Goal: Check status: Check status

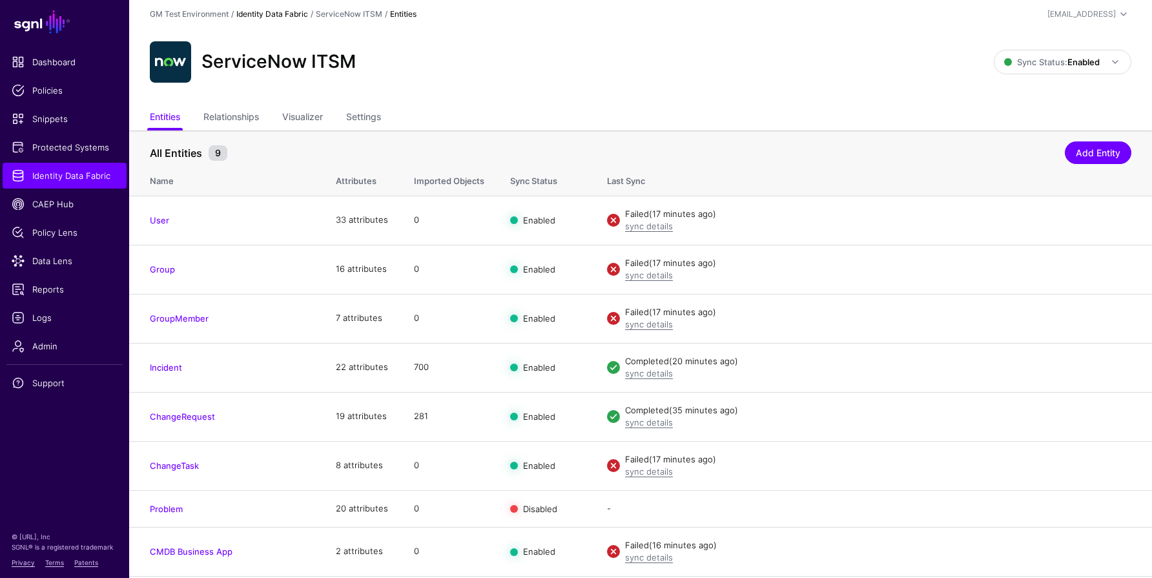
click at [283, 12] on link "Identity Data Fabric" at bounding box center [272, 14] width 72 height 10
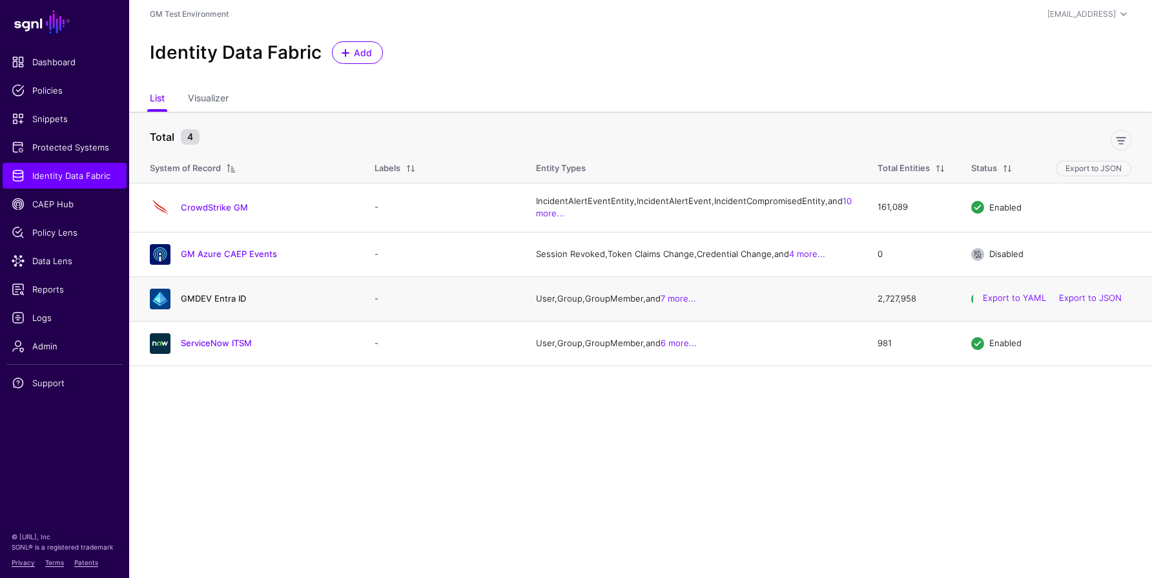
click at [194, 304] on link "GMDEV Entra ID" at bounding box center [213, 298] width 65 height 10
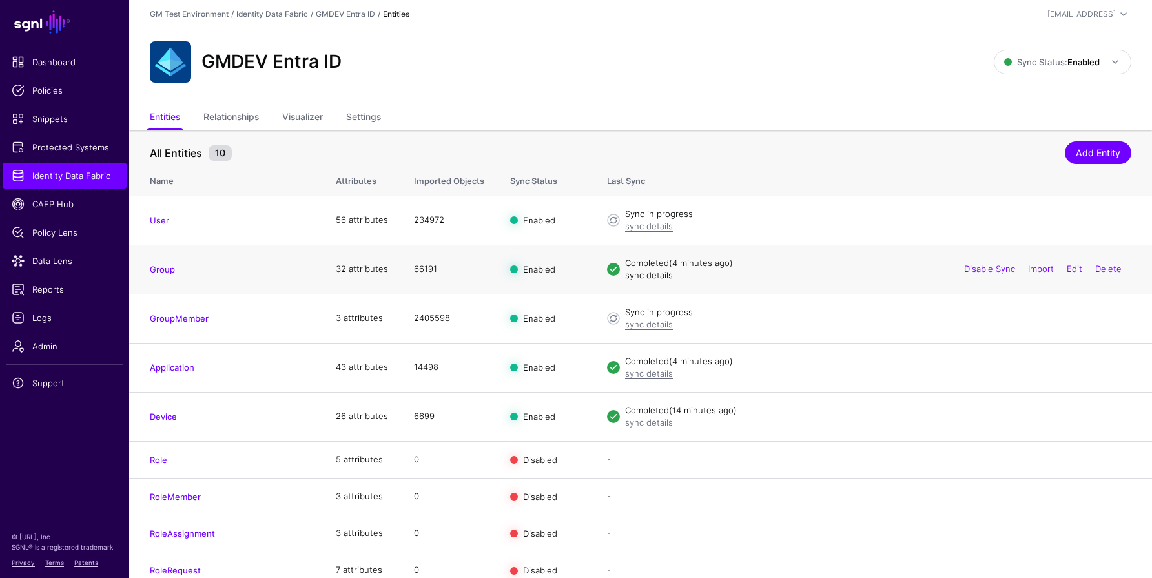
click at [650, 277] on link "sync details" at bounding box center [649, 275] width 48 height 10
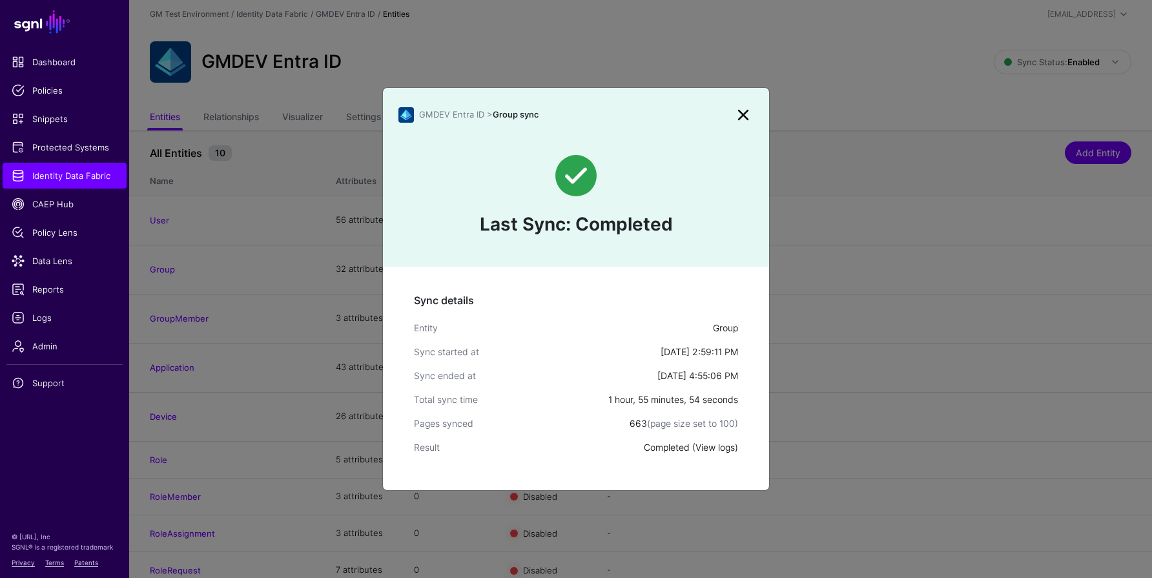
click at [730, 450] on link "View logs" at bounding box center [715, 447] width 39 height 11
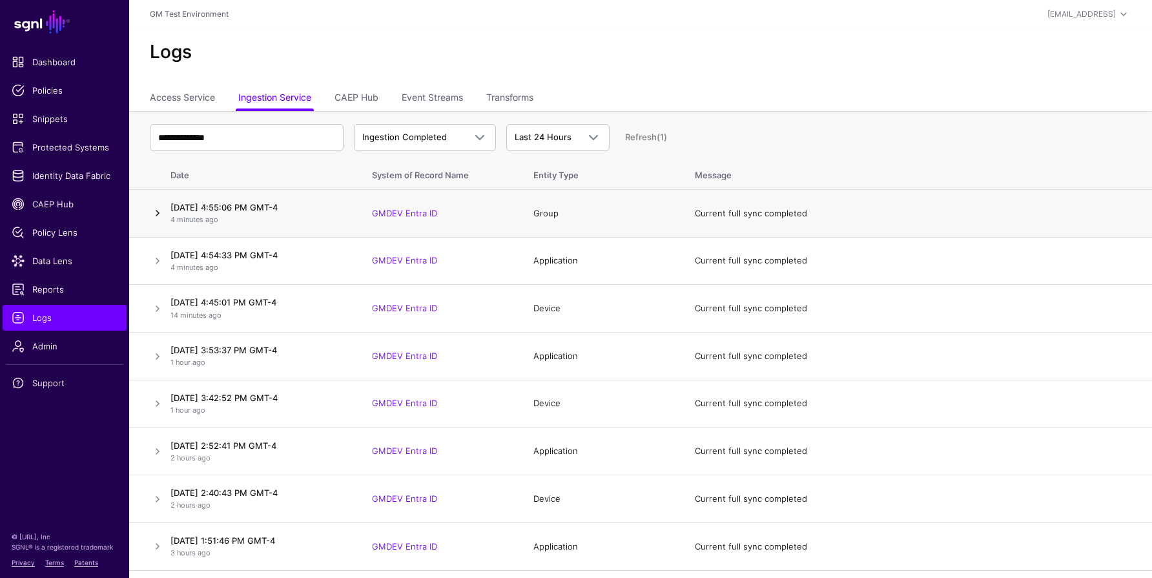
click at [158, 213] on link at bounding box center [158, 213] width 16 height 16
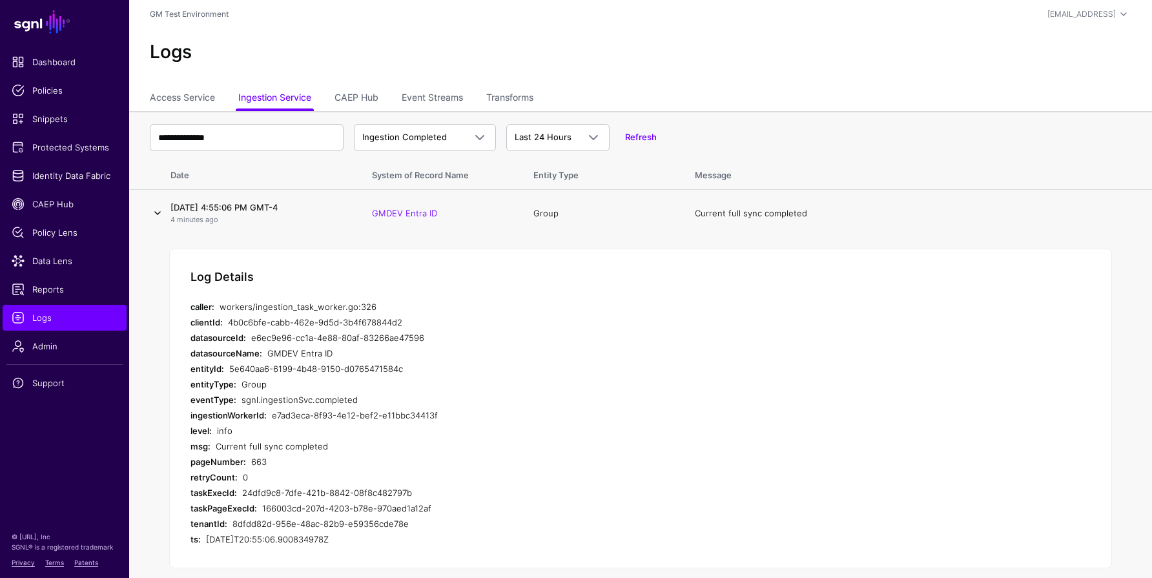
click at [158, 213] on link at bounding box center [158, 213] width 16 height 16
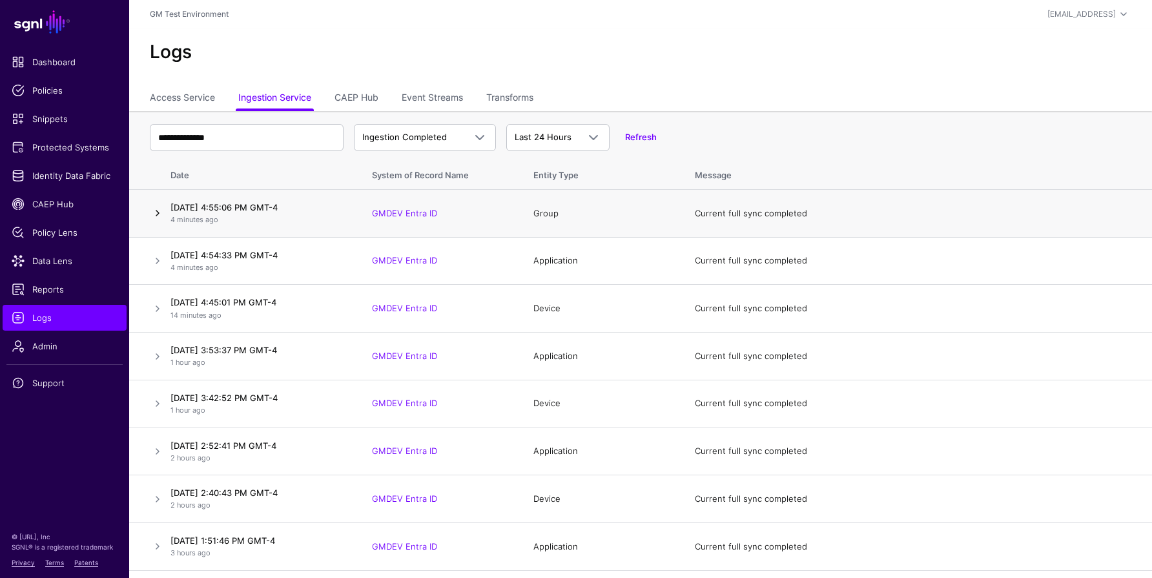
click at [158, 212] on link at bounding box center [158, 213] width 16 height 16
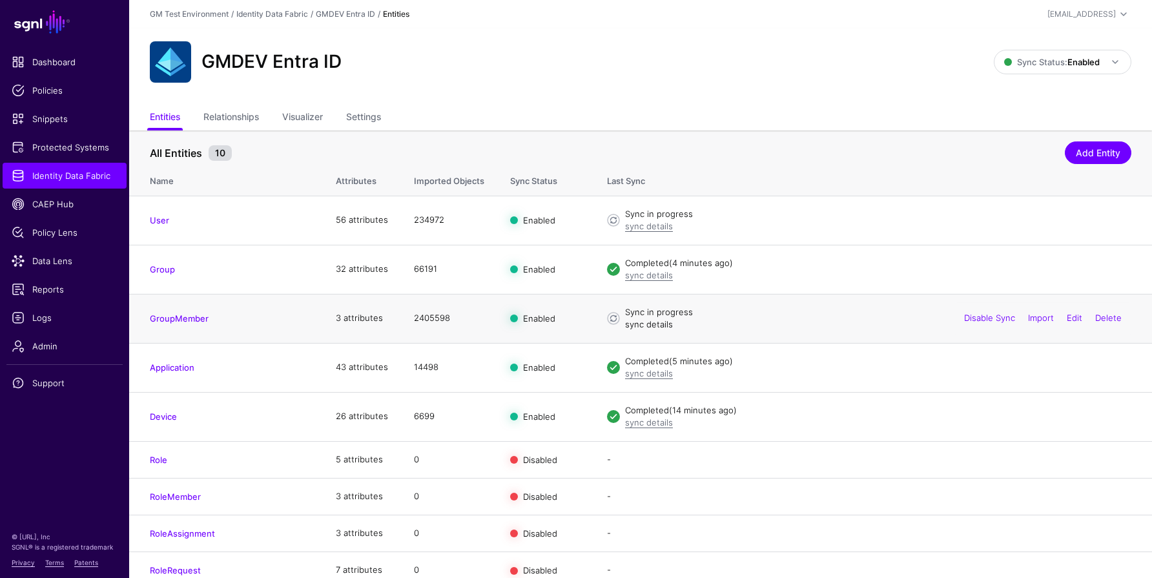
click at [660, 328] on link "sync details" at bounding box center [649, 324] width 48 height 10
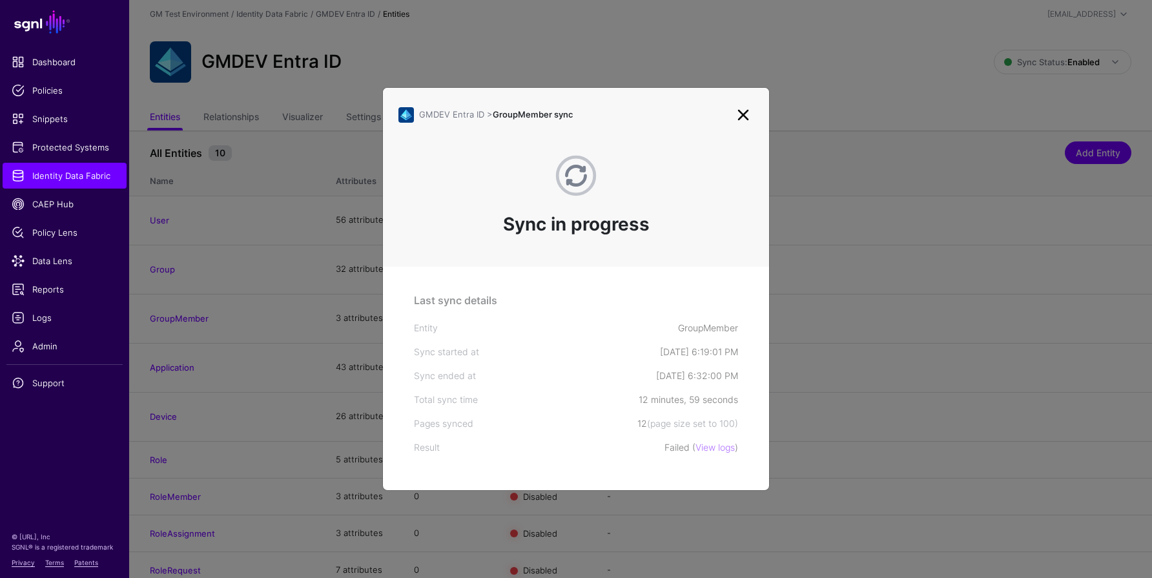
click at [742, 109] on link at bounding box center [743, 115] width 21 height 21
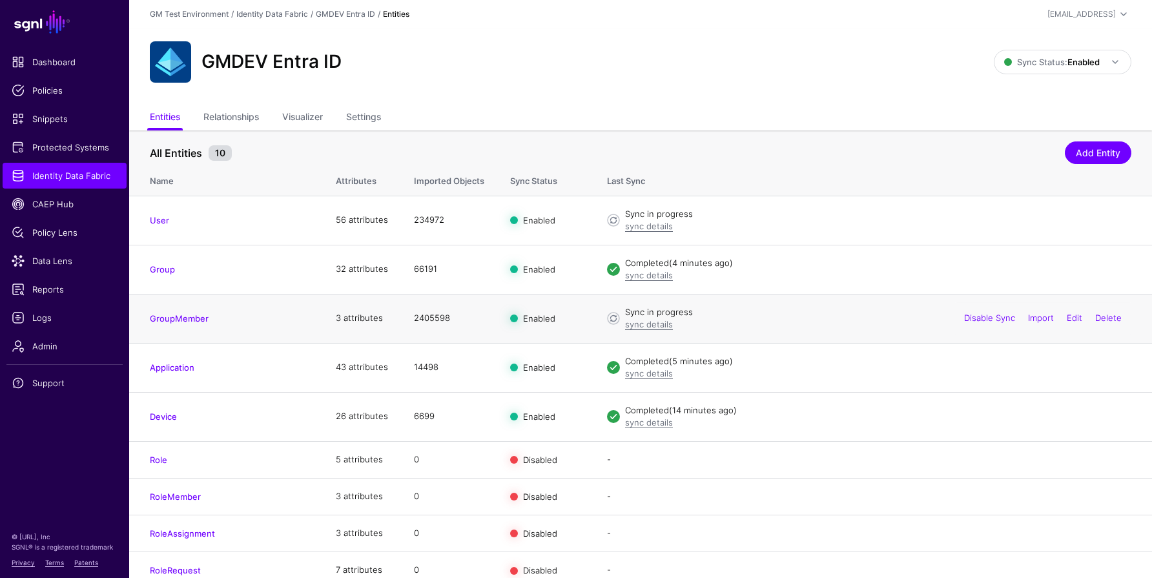
scroll to position [14, 0]
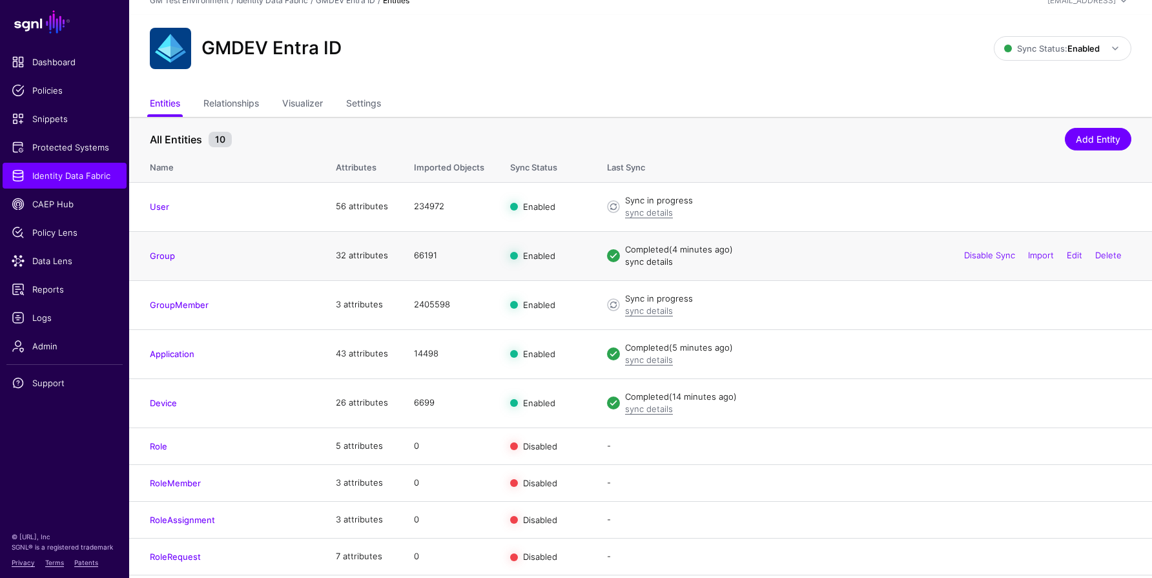
click at [636, 263] on link "sync details" at bounding box center [649, 261] width 48 height 10
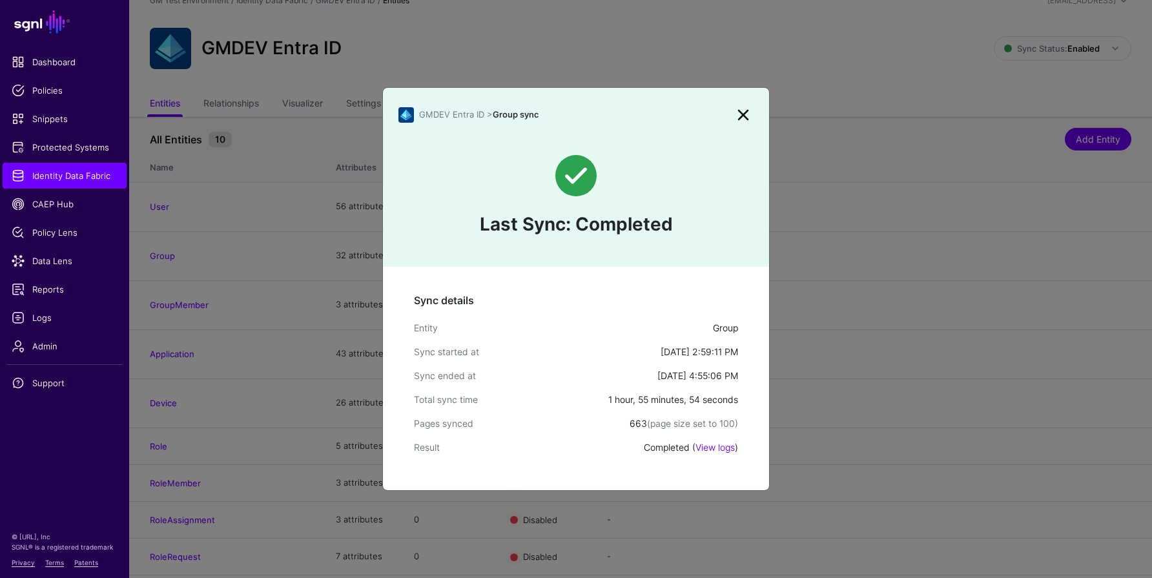
click at [745, 113] on link at bounding box center [743, 115] width 21 height 21
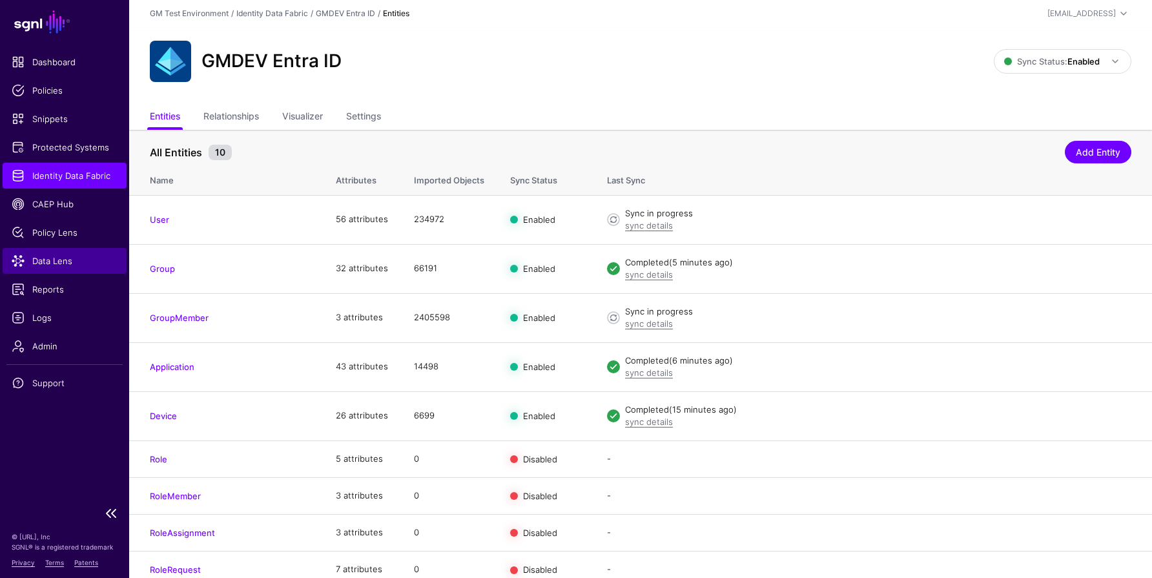
scroll to position [0, 0]
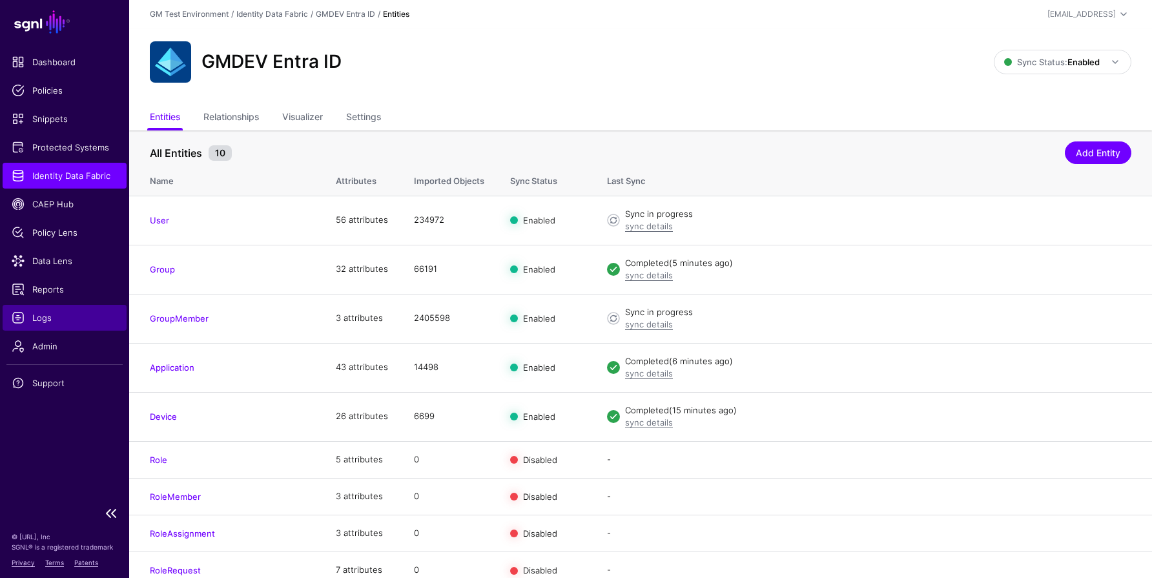
click at [60, 317] on span "Logs" at bounding box center [65, 317] width 106 height 13
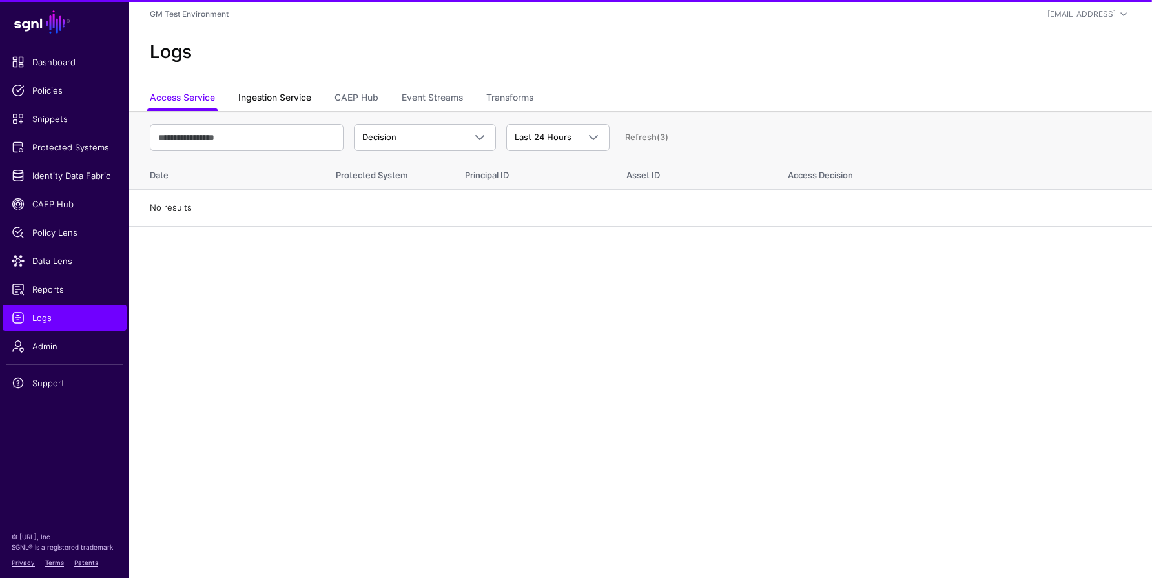
click at [285, 99] on link "Ingestion Service" at bounding box center [274, 99] width 73 height 25
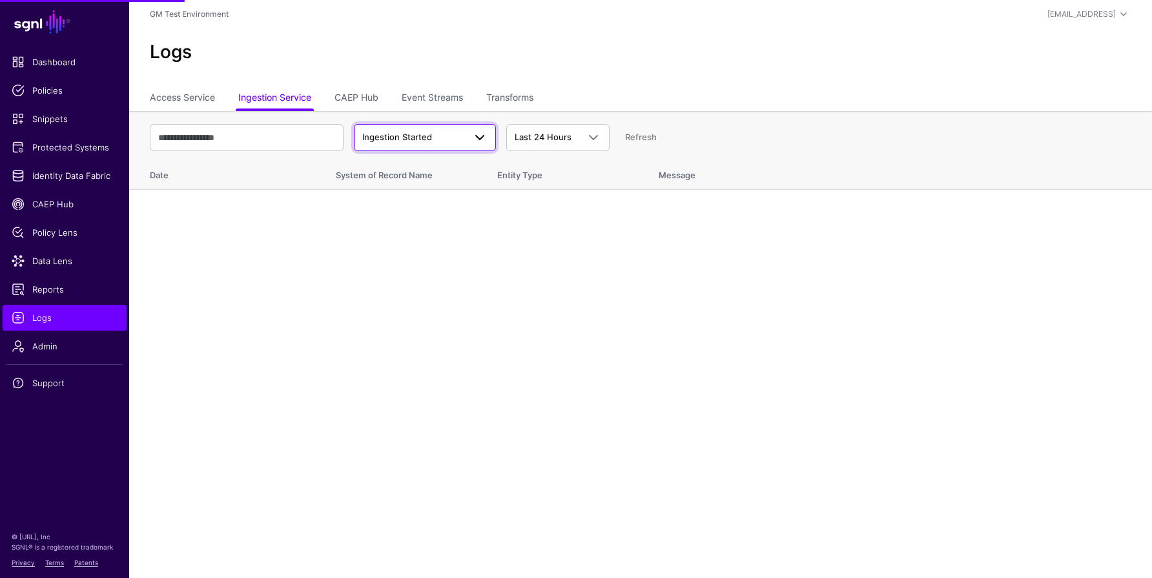
click at [437, 136] on span "Ingestion Started" at bounding box center [413, 137] width 102 height 13
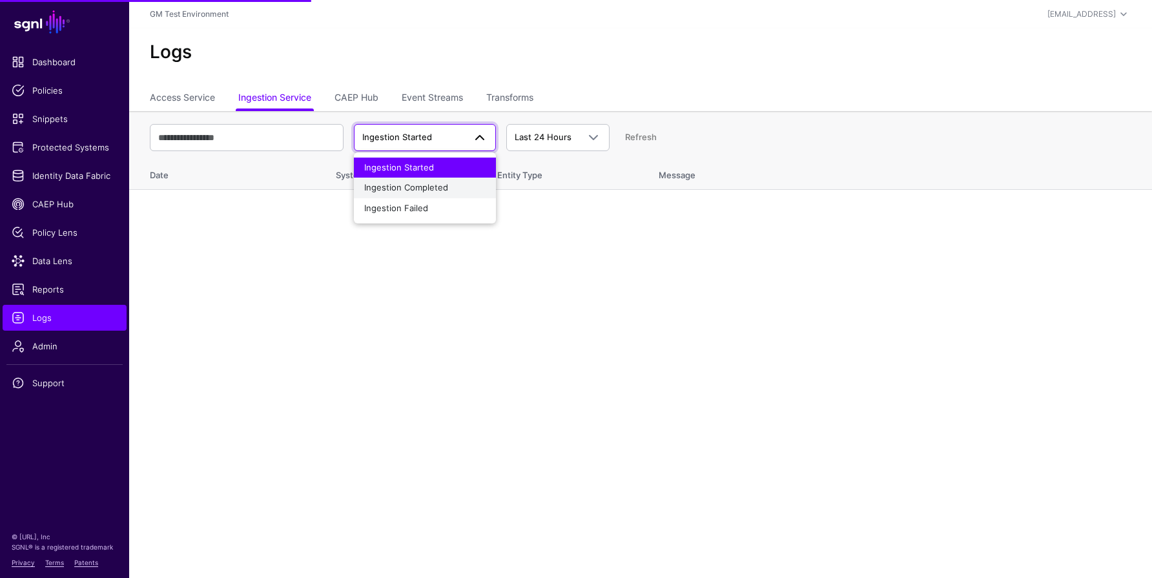
click at [442, 182] on div "Ingestion Completed" at bounding box center [424, 188] width 121 height 13
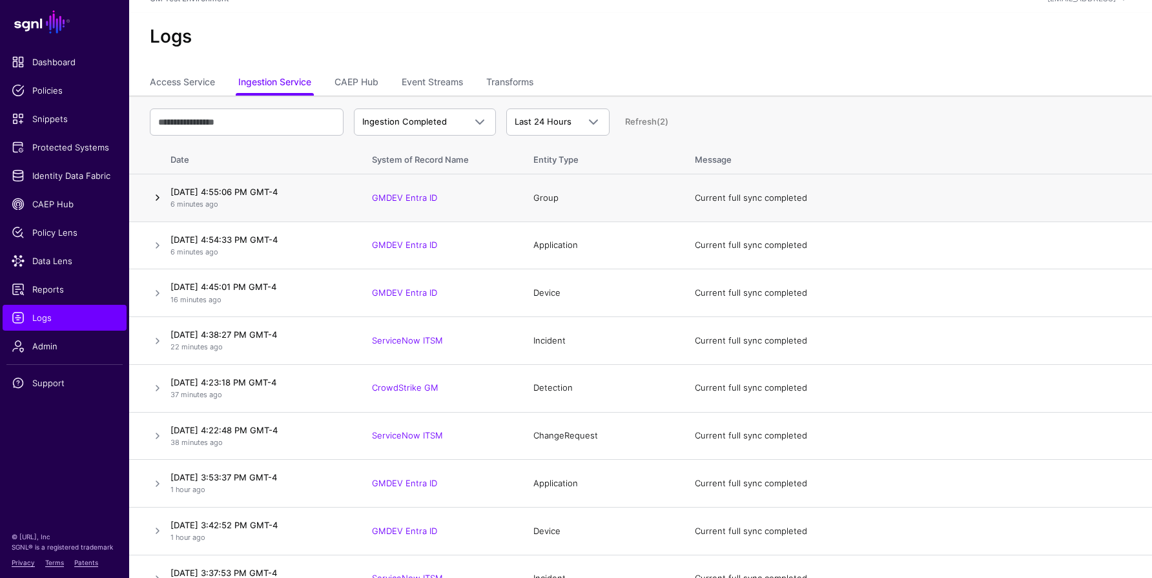
click at [156, 196] on link at bounding box center [158, 198] width 16 height 16
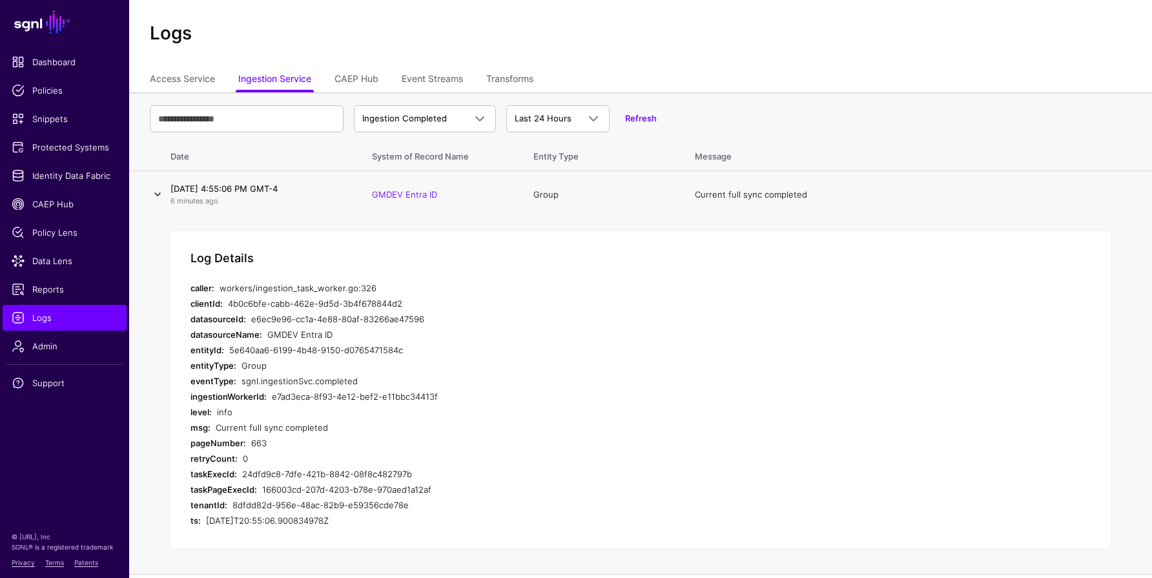
scroll to position [21, 0]
click at [158, 193] on link at bounding box center [158, 196] width 16 height 16
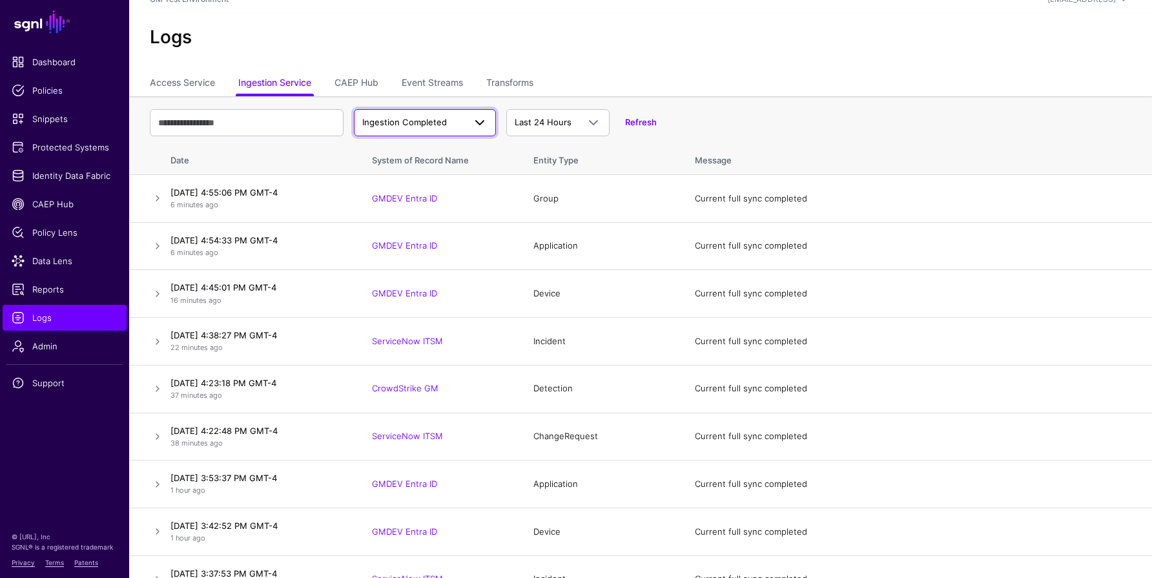
click at [406, 123] on span "Ingestion Completed" at bounding box center [404, 122] width 85 height 10
click at [426, 186] on button "Ingestion Failed" at bounding box center [425, 193] width 142 height 21
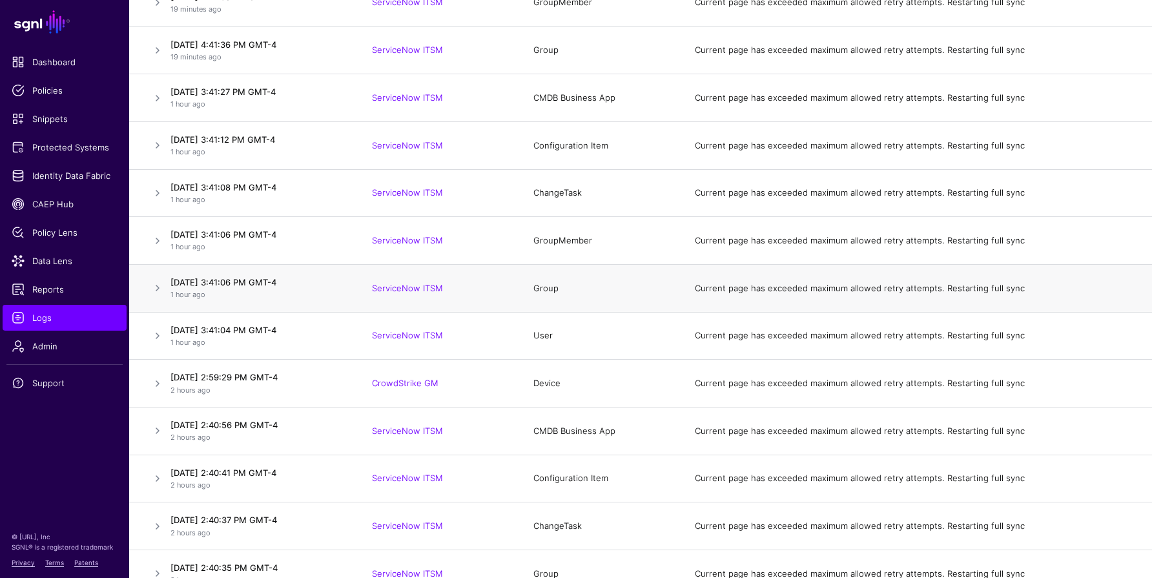
scroll to position [406, 0]
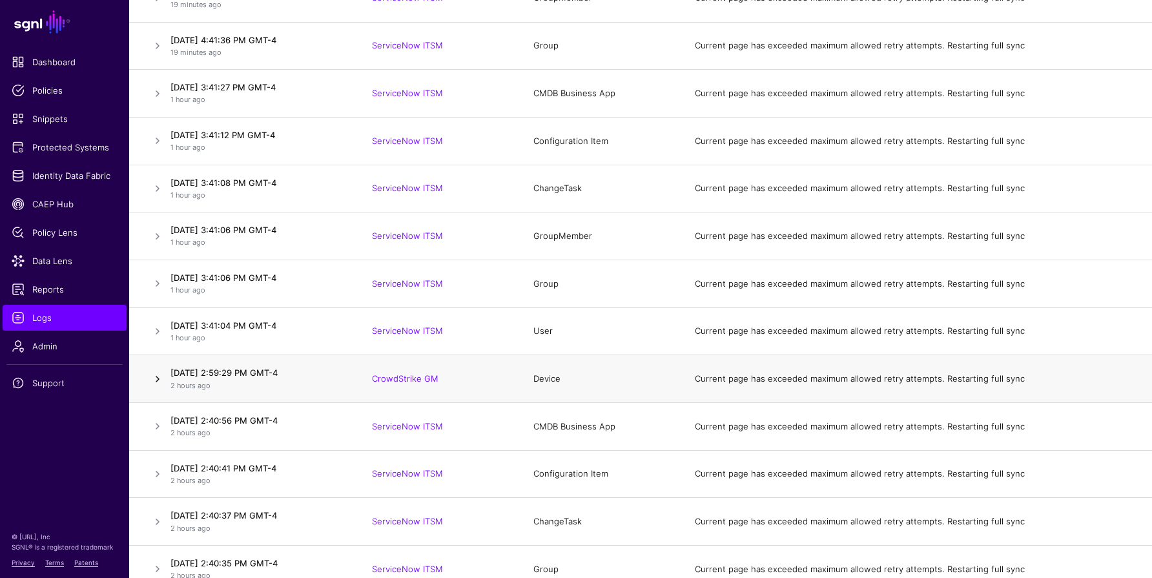
click at [156, 375] on link at bounding box center [158, 379] width 16 height 16
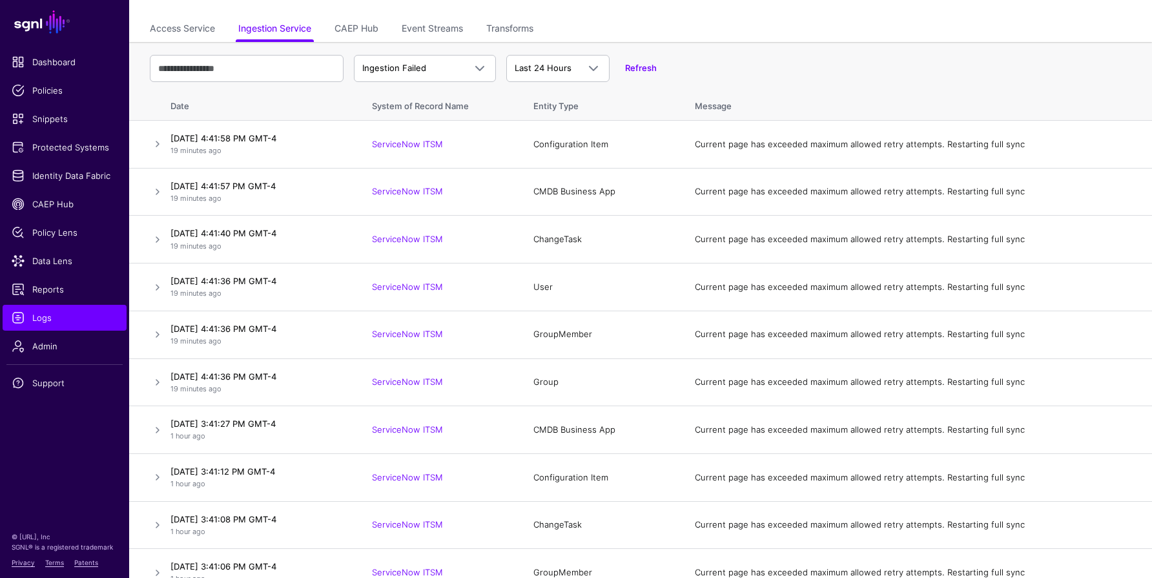
scroll to position [66, 0]
